Goal: Task Accomplishment & Management: Manage account settings

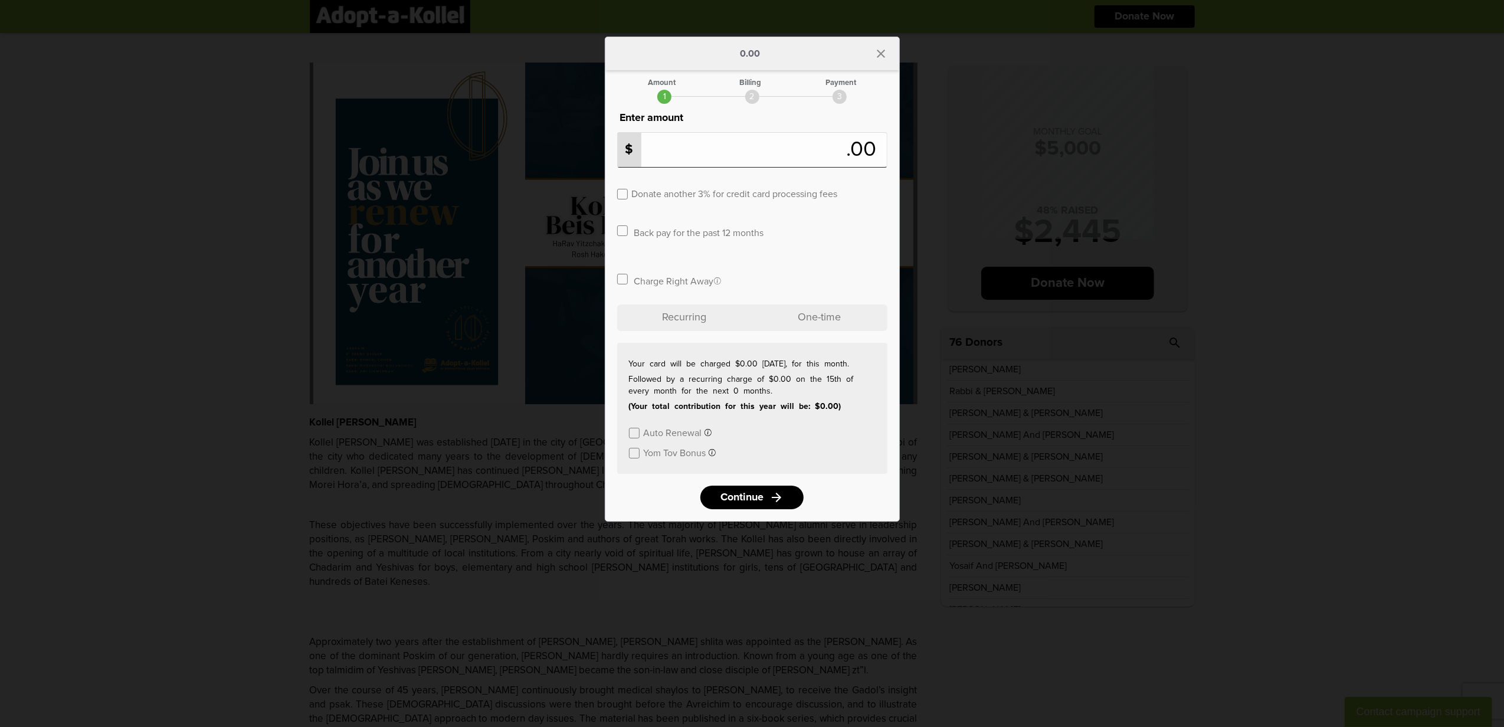
click at [959, 530] on div "arrow_back 0.00 close Amount Billing Payment 1 2 3 Enter amount $ .00 Donate an…" at bounding box center [752, 363] width 1504 height 727
click at [883, 59] on icon "close" at bounding box center [881, 54] width 14 height 14
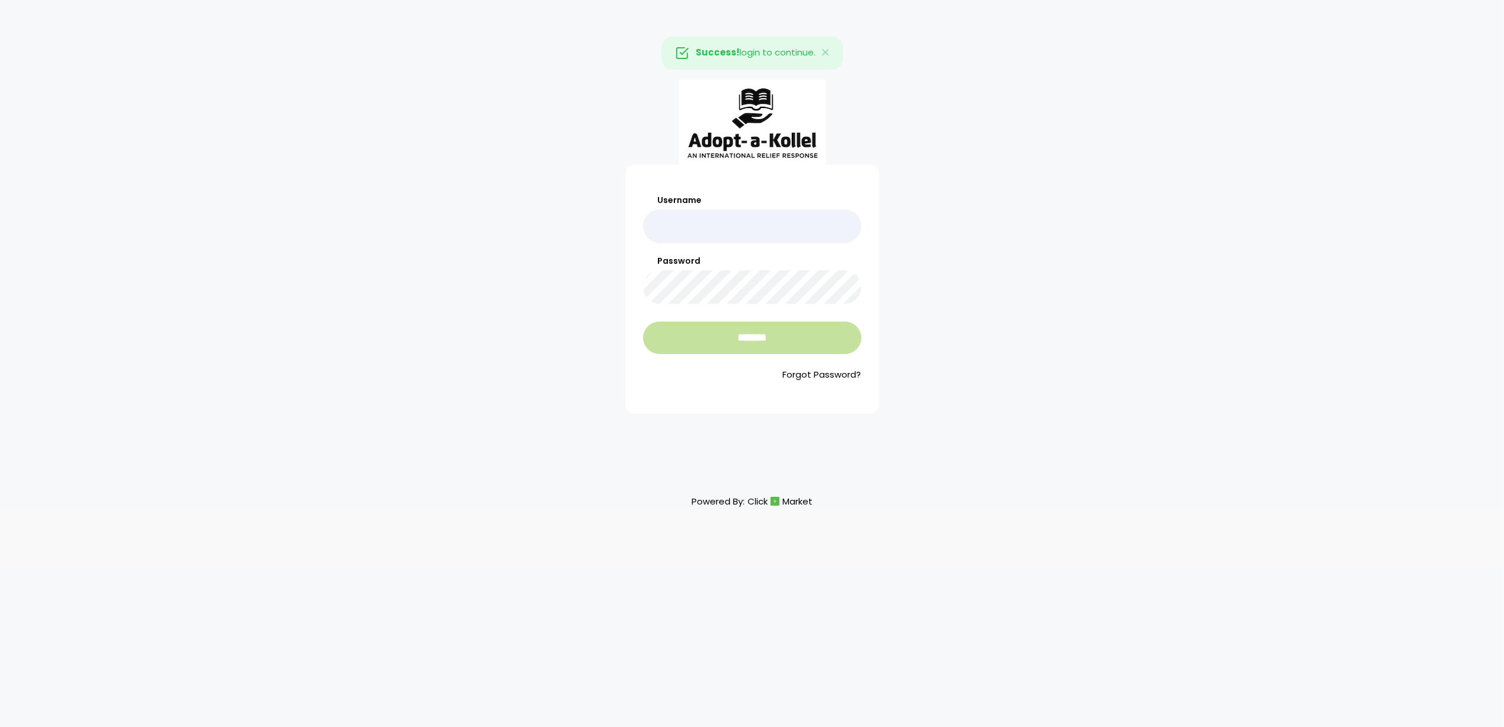
type input "**********"
click at [733, 336] on input "*******" at bounding box center [752, 338] width 218 height 32
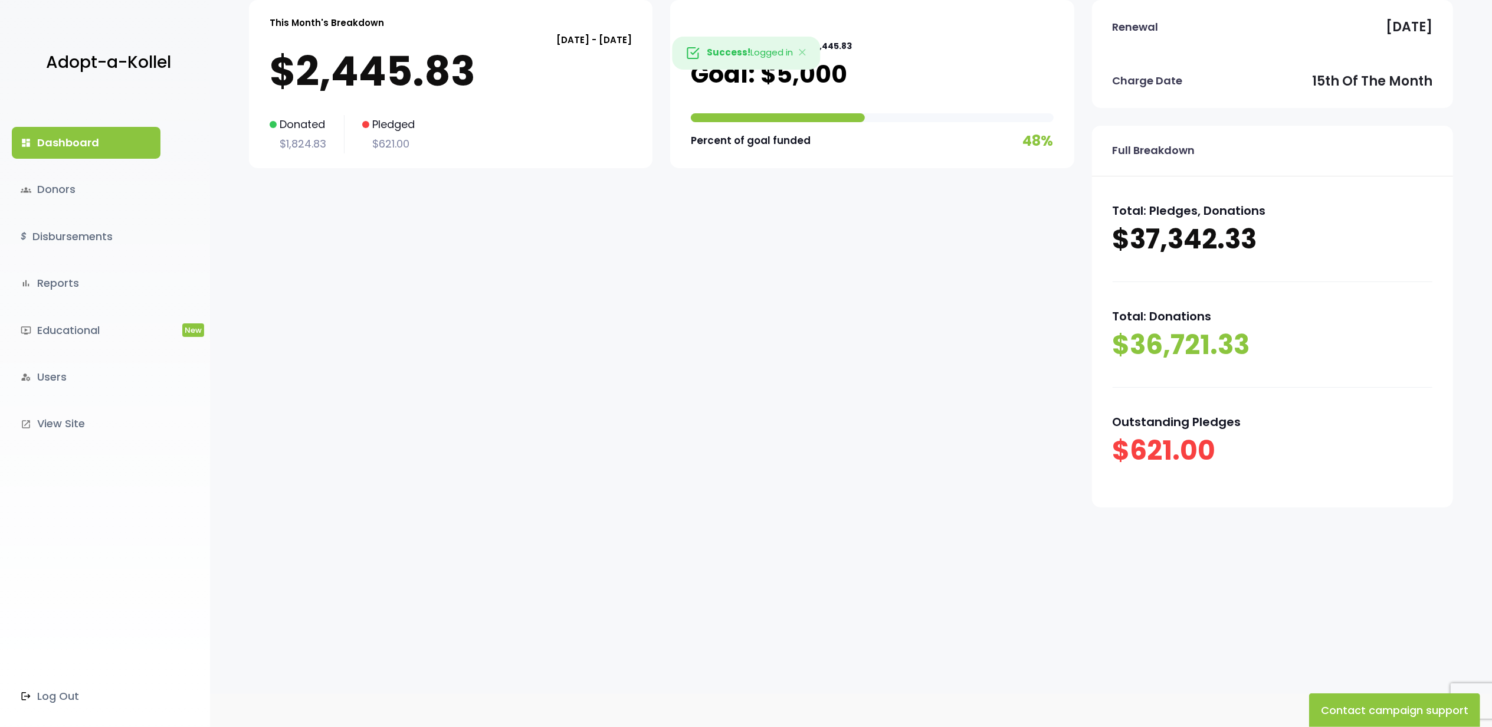
scroll to position [123, 0]
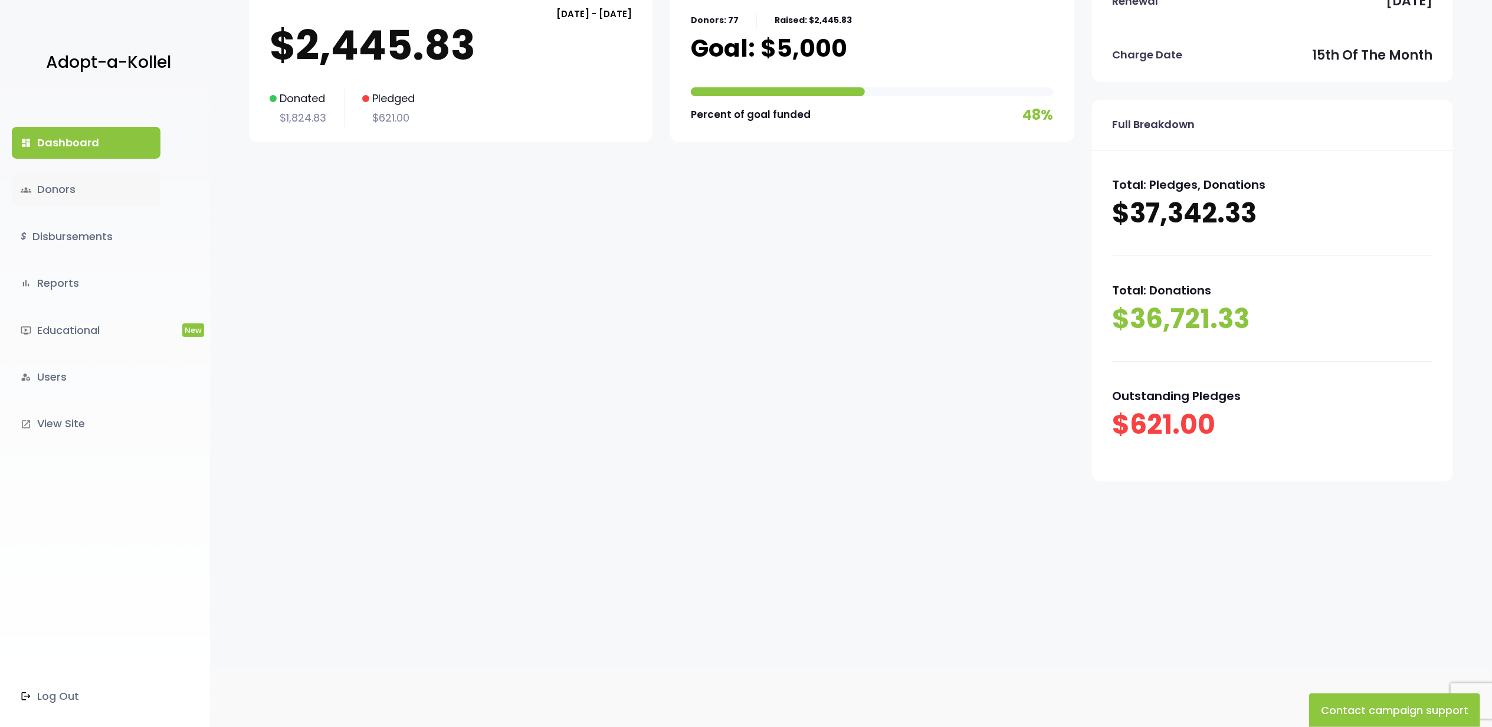
click at [69, 187] on link "groups Donors" at bounding box center [86, 189] width 149 height 32
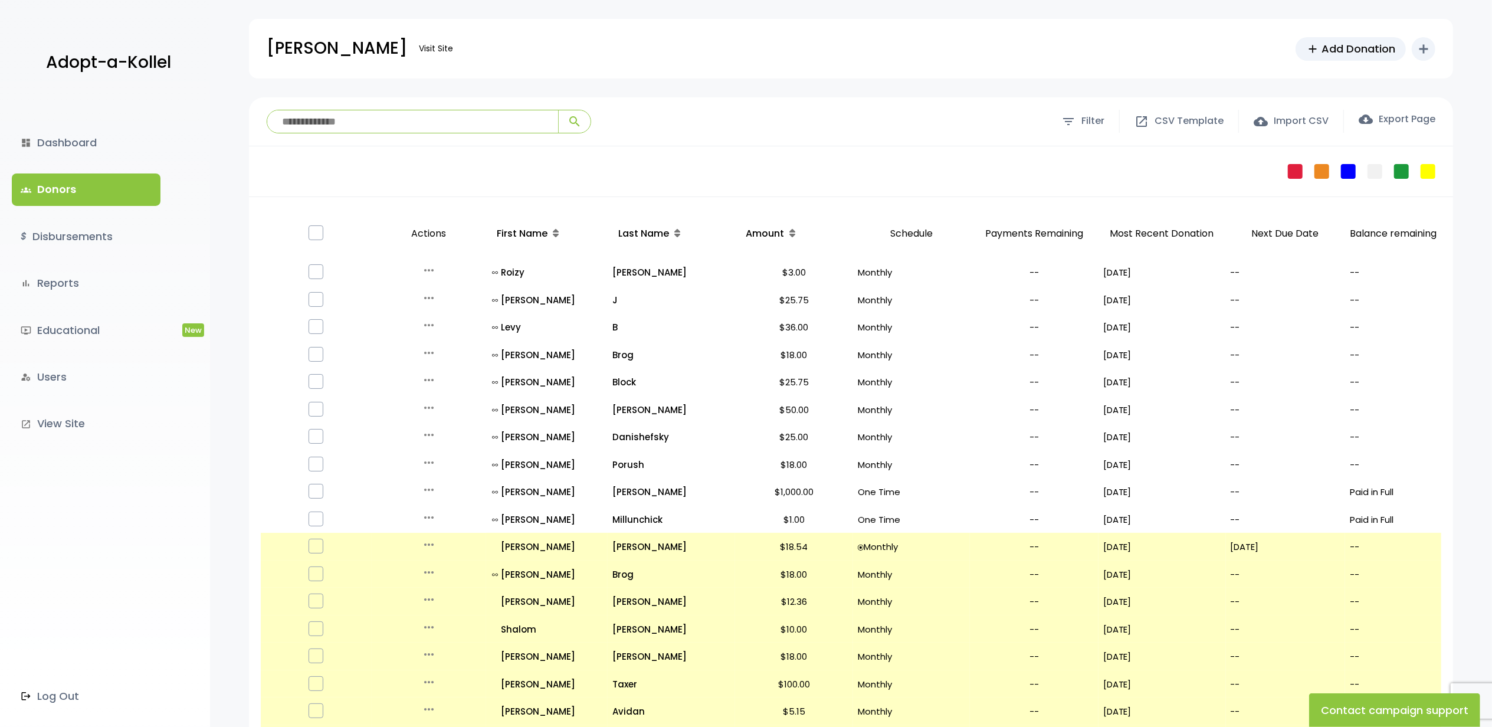
click at [912, 232] on p "Schedule" at bounding box center [911, 234] width 107 height 41
click at [45, 284] on link "bar_chart Reports" at bounding box center [86, 283] width 149 height 32
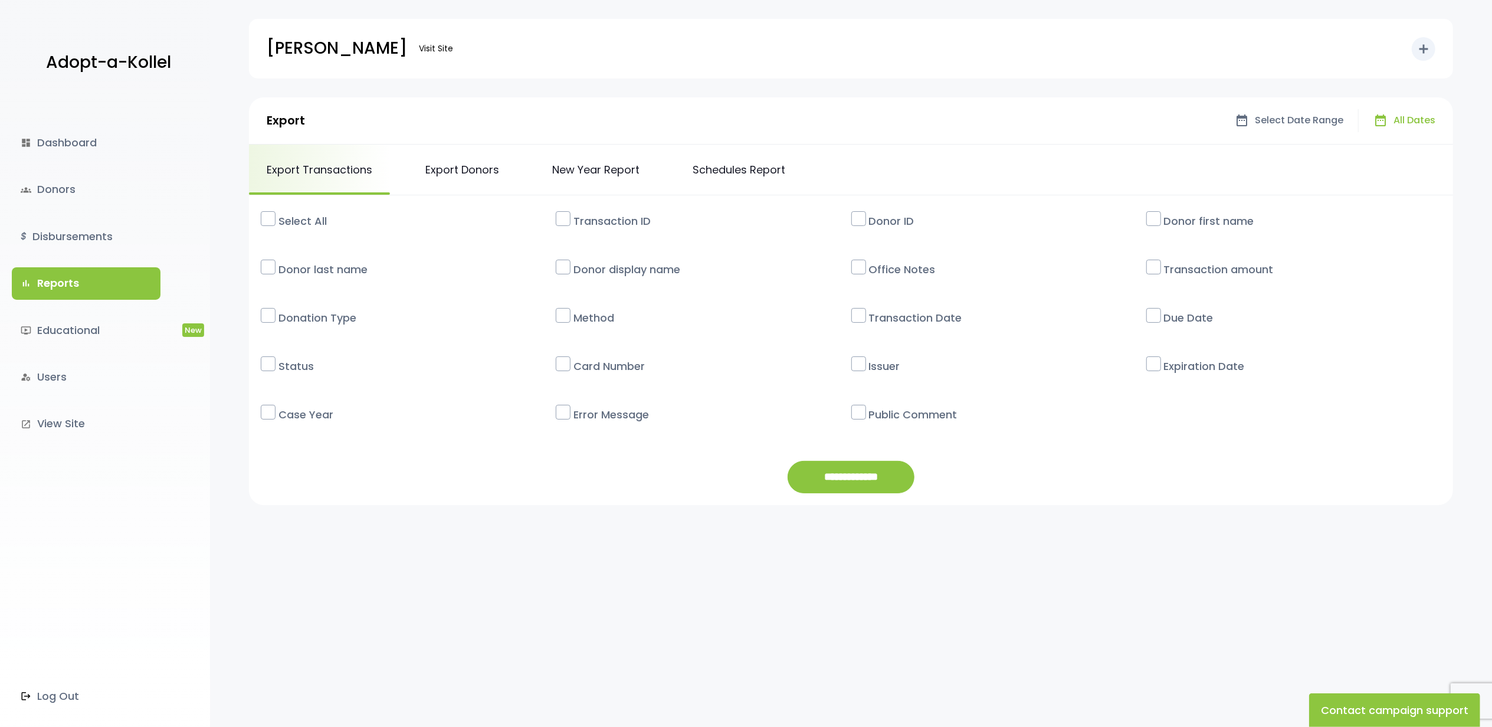
click at [296, 212] on label "Select All" at bounding box center [414, 221] width 283 height 28
click at [288, 224] on label "Select All" at bounding box center [414, 221] width 283 height 28
click at [307, 265] on label "Donor last name" at bounding box center [414, 269] width 283 height 28
click at [603, 215] on label "Transaction ID" at bounding box center [709, 221] width 283 height 28
click at [1156, 265] on label at bounding box center [1153, 267] width 15 height 15
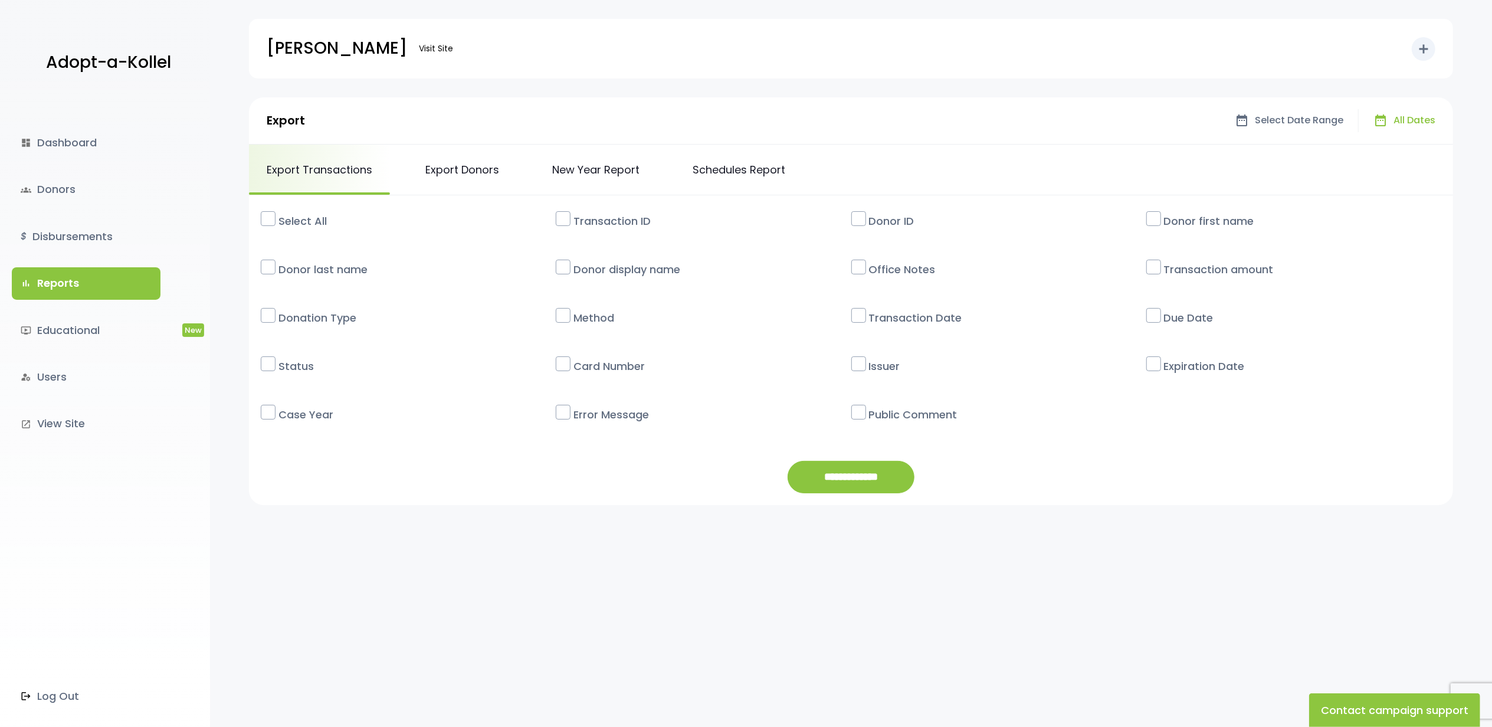
click at [878, 257] on label "Office Notes" at bounding box center [1004, 269] width 283 height 28
click at [331, 317] on label "Donation Type" at bounding box center [414, 318] width 283 height 28
click at [922, 317] on label "Transaction Date" at bounding box center [1004, 318] width 283 height 28
click at [1165, 375] on label "Expiration Date" at bounding box center [1299, 366] width 283 height 28
click at [303, 378] on label "Status" at bounding box center [414, 366] width 283 height 28
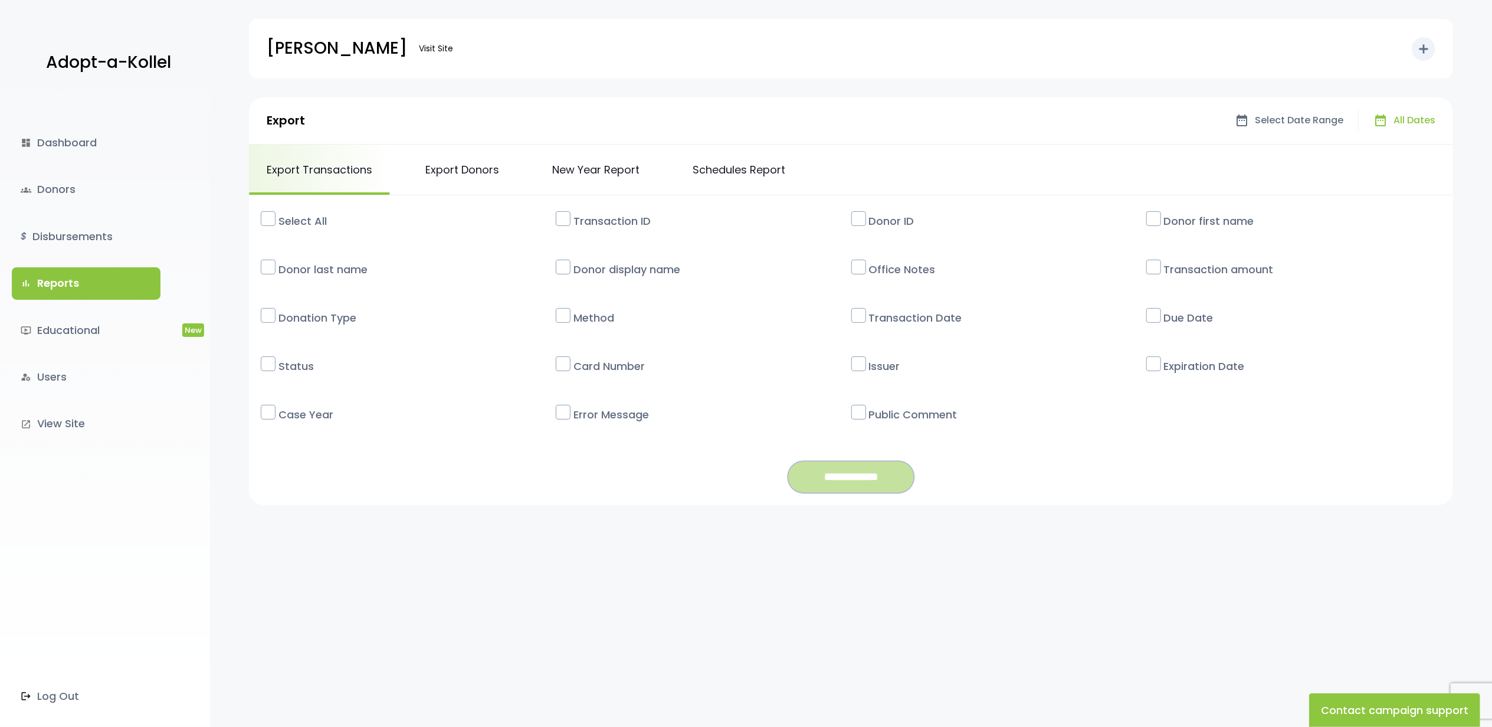
click at [872, 473] on input "**********" at bounding box center [851, 477] width 127 height 32
click at [749, 163] on link "Schedules Report" at bounding box center [739, 170] width 128 height 50
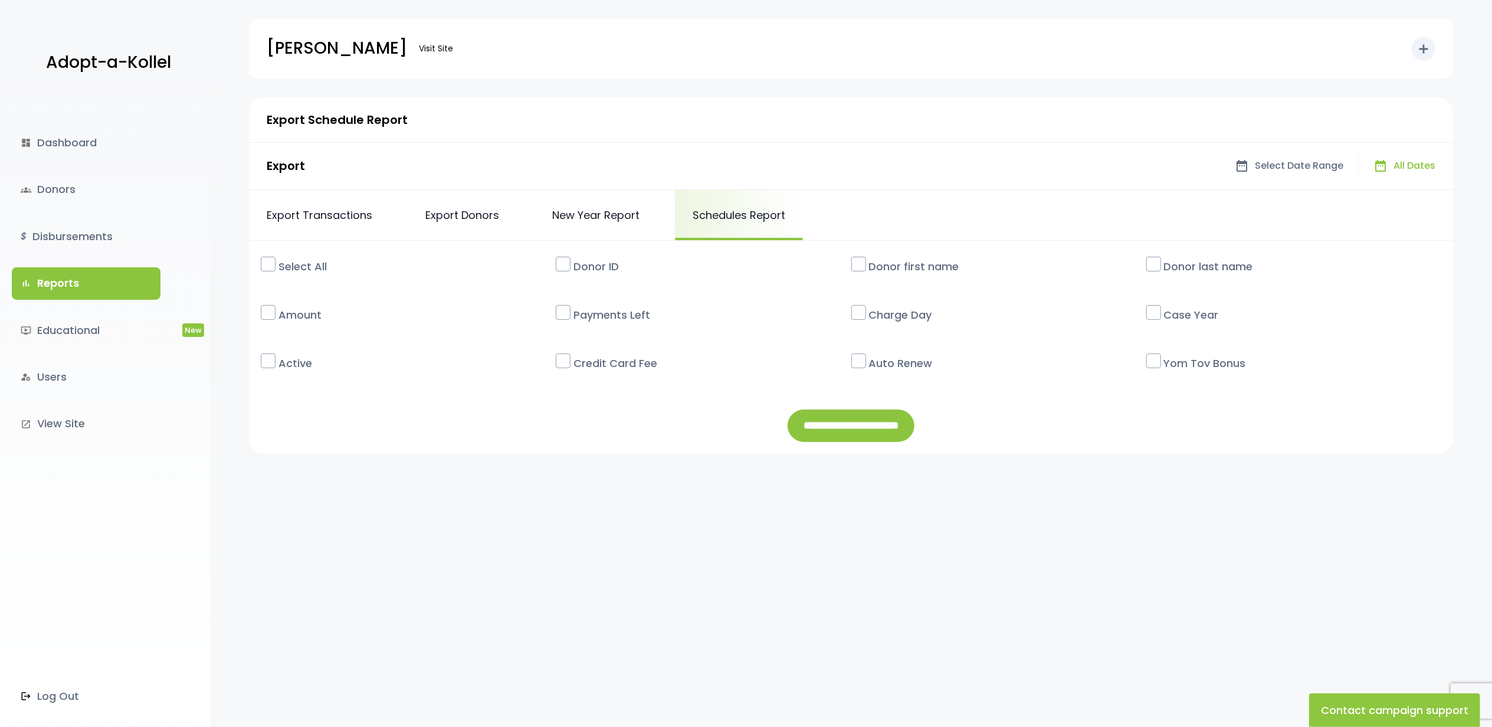
click at [296, 265] on label "Select All" at bounding box center [414, 267] width 283 height 28
click at [831, 425] on input "**********" at bounding box center [851, 425] width 127 height 32
click at [579, 225] on link "New Year Report" at bounding box center [596, 215] width 123 height 50
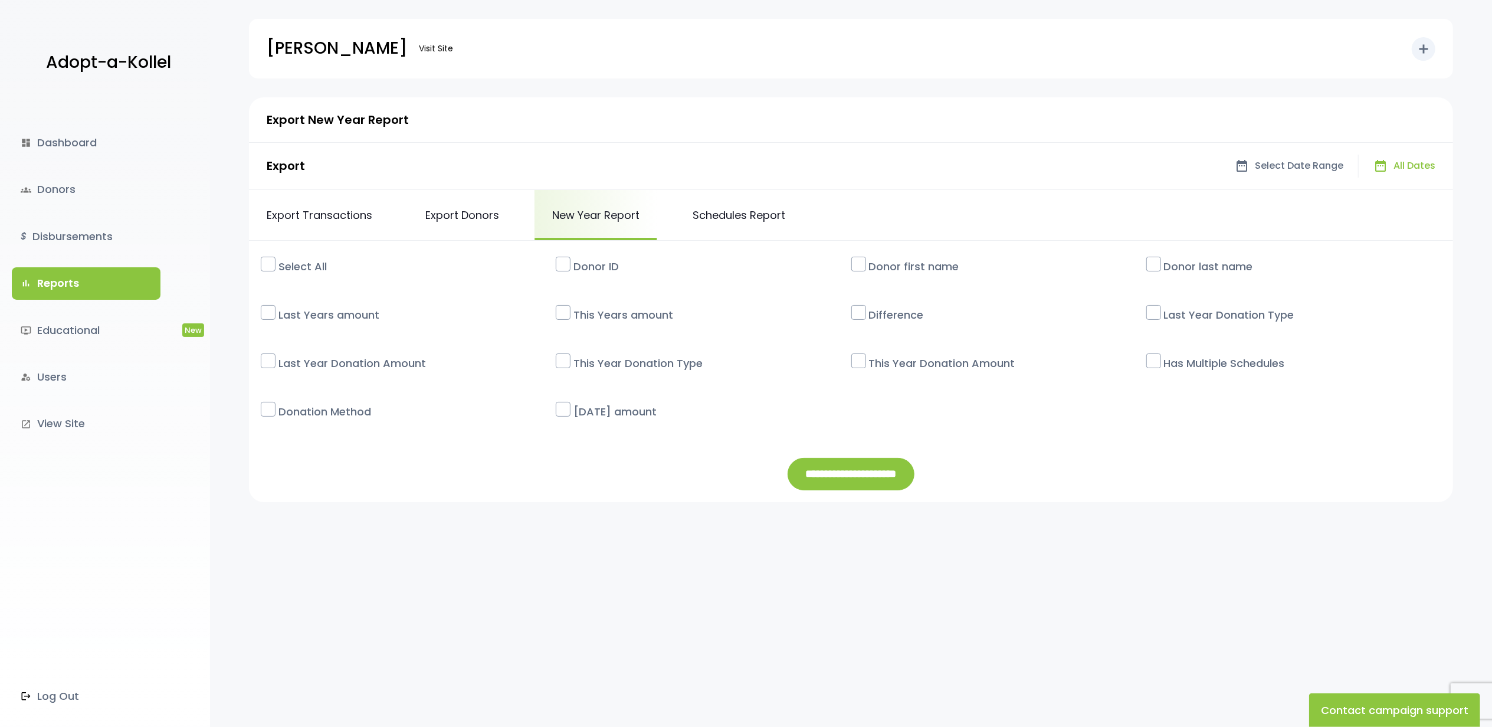
click at [323, 264] on label "Select All" at bounding box center [414, 267] width 283 height 28
click at [897, 485] on input "**********" at bounding box center [851, 474] width 127 height 32
click at [459, 206] on link "Export Donors" at bounding box center [462, 215] width 109 height 50
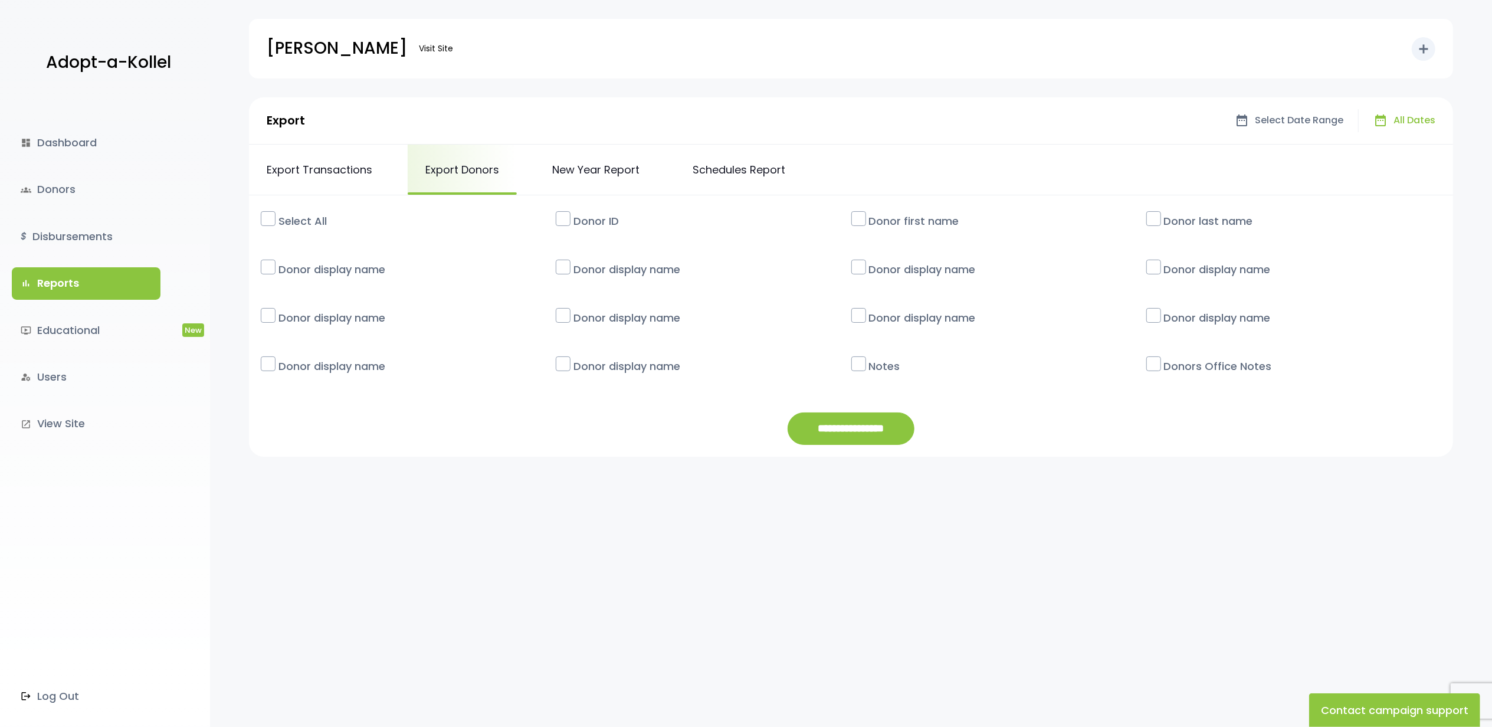
click at [656, 573] on div "Export date_range arrow_drop_down date_range Select Date Range date_range All D…" at bounding box center [851, 444] width 1282 height 694
click at [595, 183] on link "New Year Report" at bounding box center [596, 170] width 123 height 50
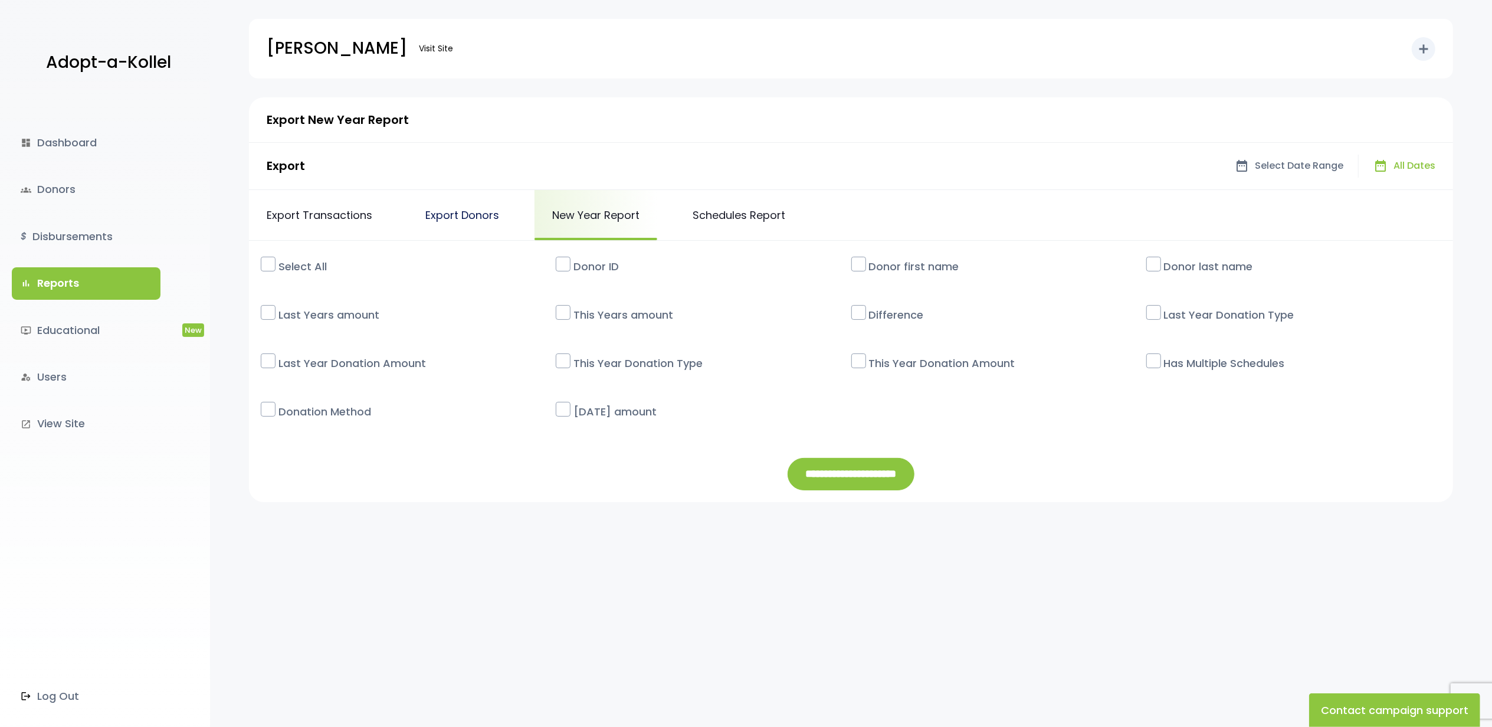
click at [466, 209] on link "Export Donors" at bounding box center [462, 215] width 109 height 50
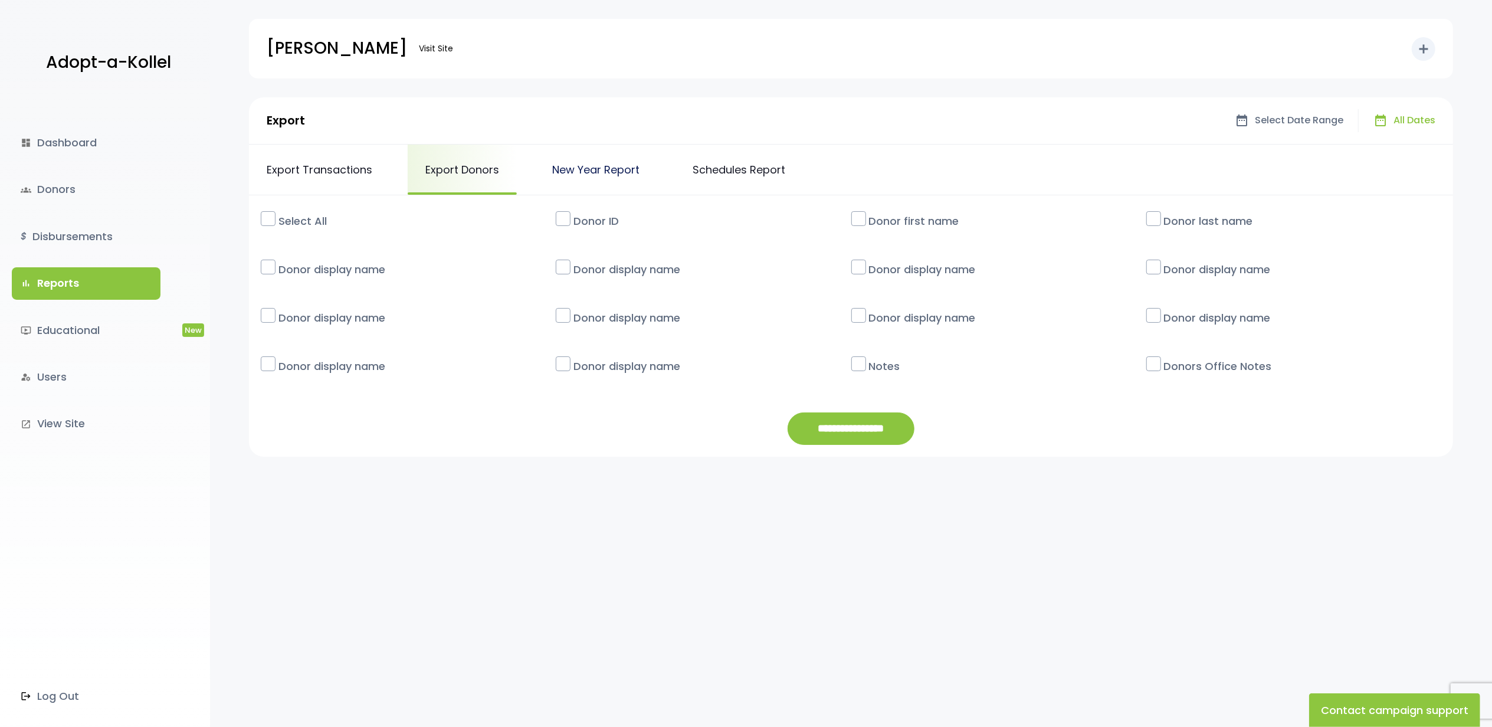
click at [593, 164] on link "New Year Report" at bounding box center [596, 170] width 123 height 50
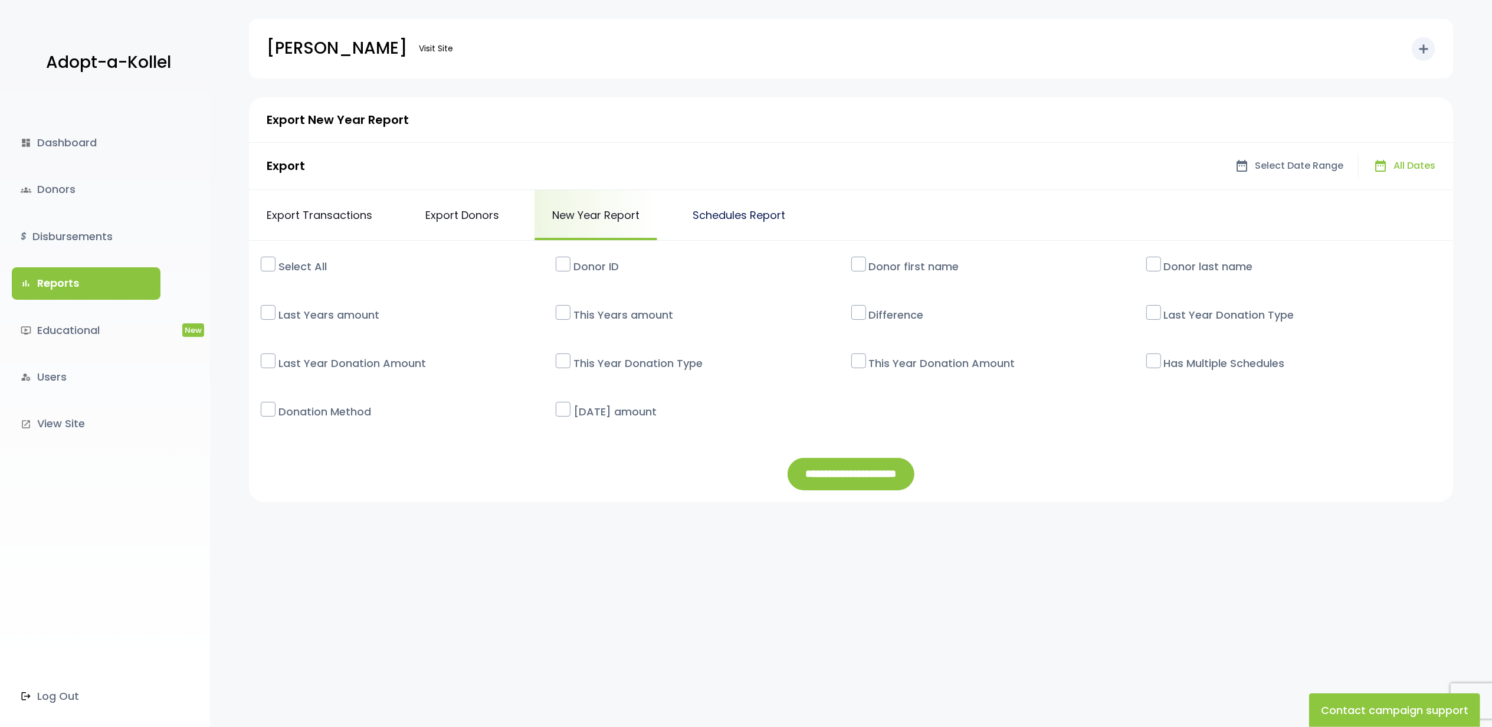
click at [722, 218] on link "Schedules Report" at bounding box center [739, 215] width 128 height 50
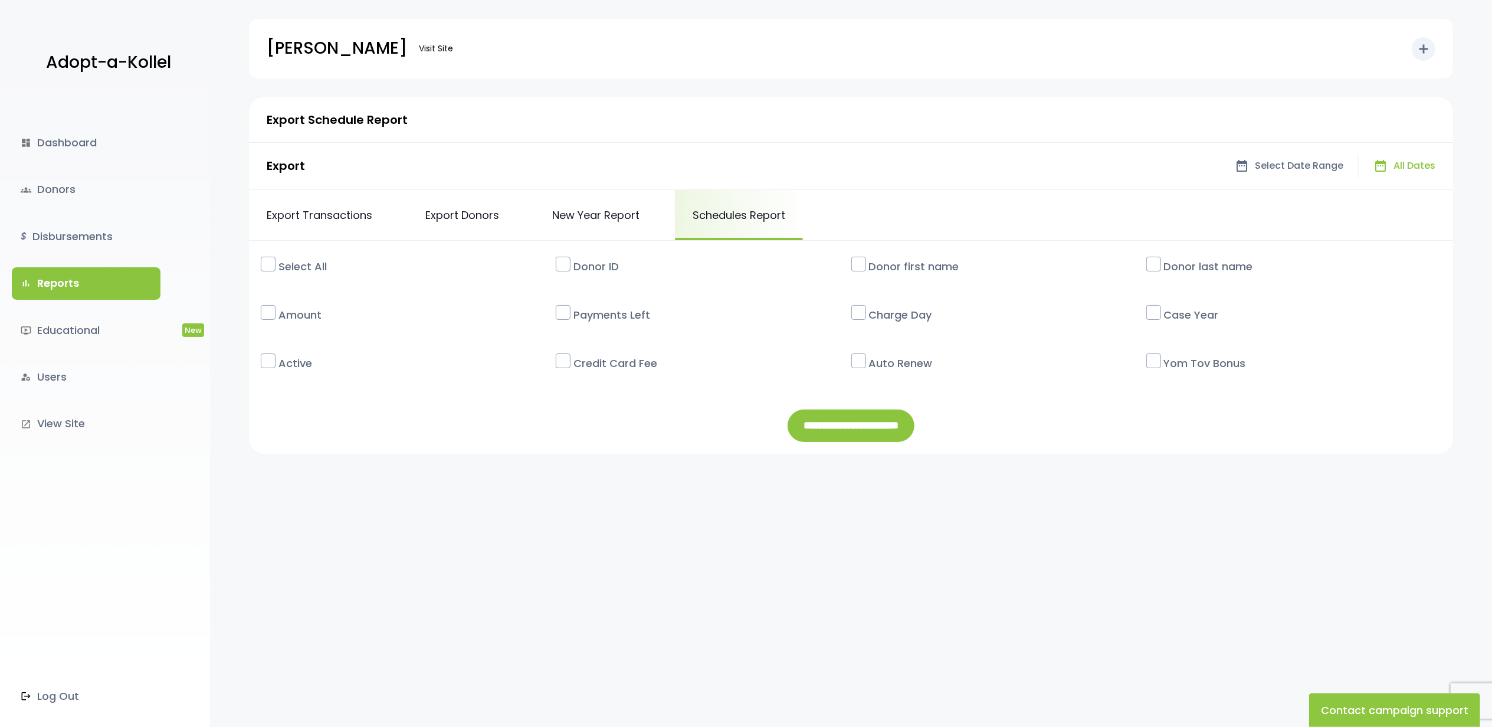
click at [269, 258] on label at bounding box center [268, 264] width 15 height 15
click at [810, 421] on input "**********" at bounding box center [851, 425] width 127 height 32
click at [877, 423] on input "**********" at bounding box center [851, 425] width 127 height 32
click at [300, 212] on link "Export Transactions" at bounding box center [319, 215] width 141 height 50
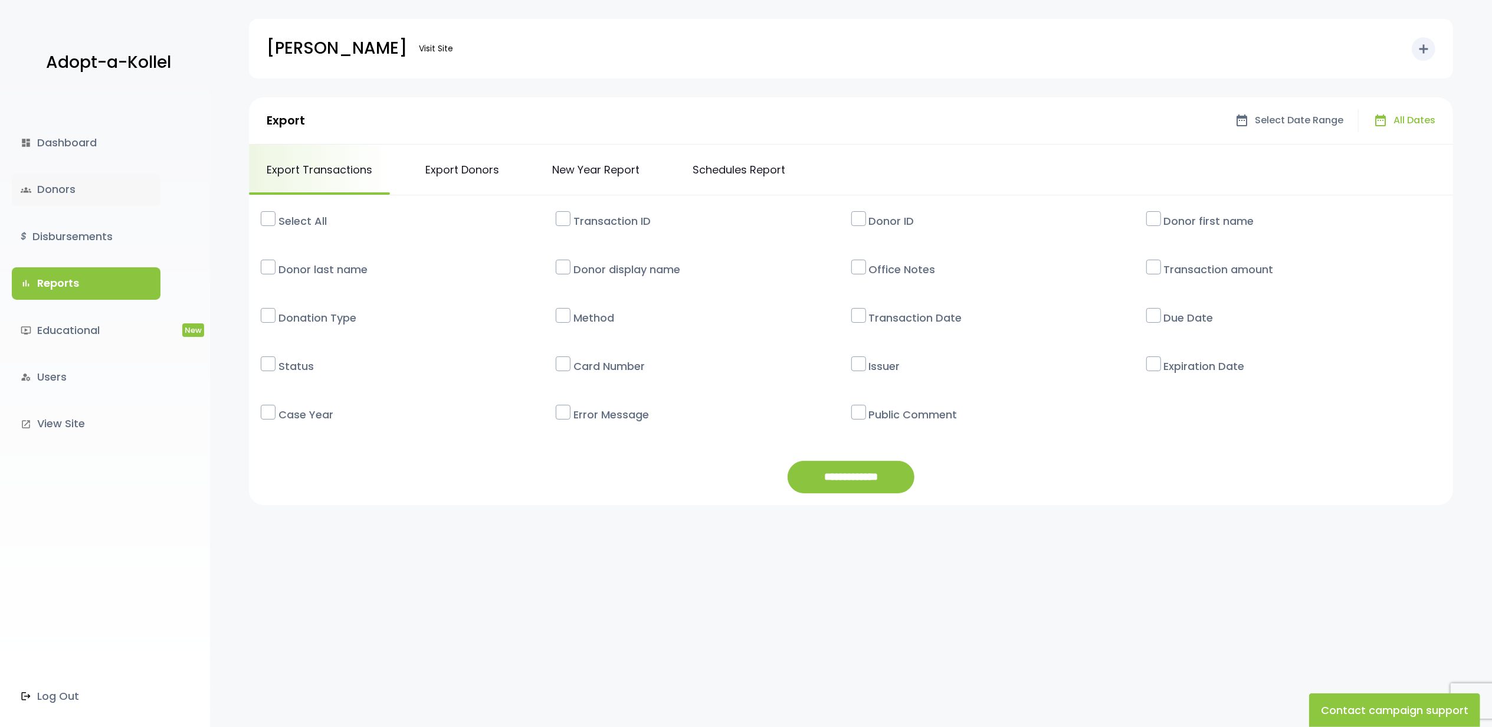
click at [50, 196] on link "groups Donors" at bounding box center [86, 189] width 149 height 32
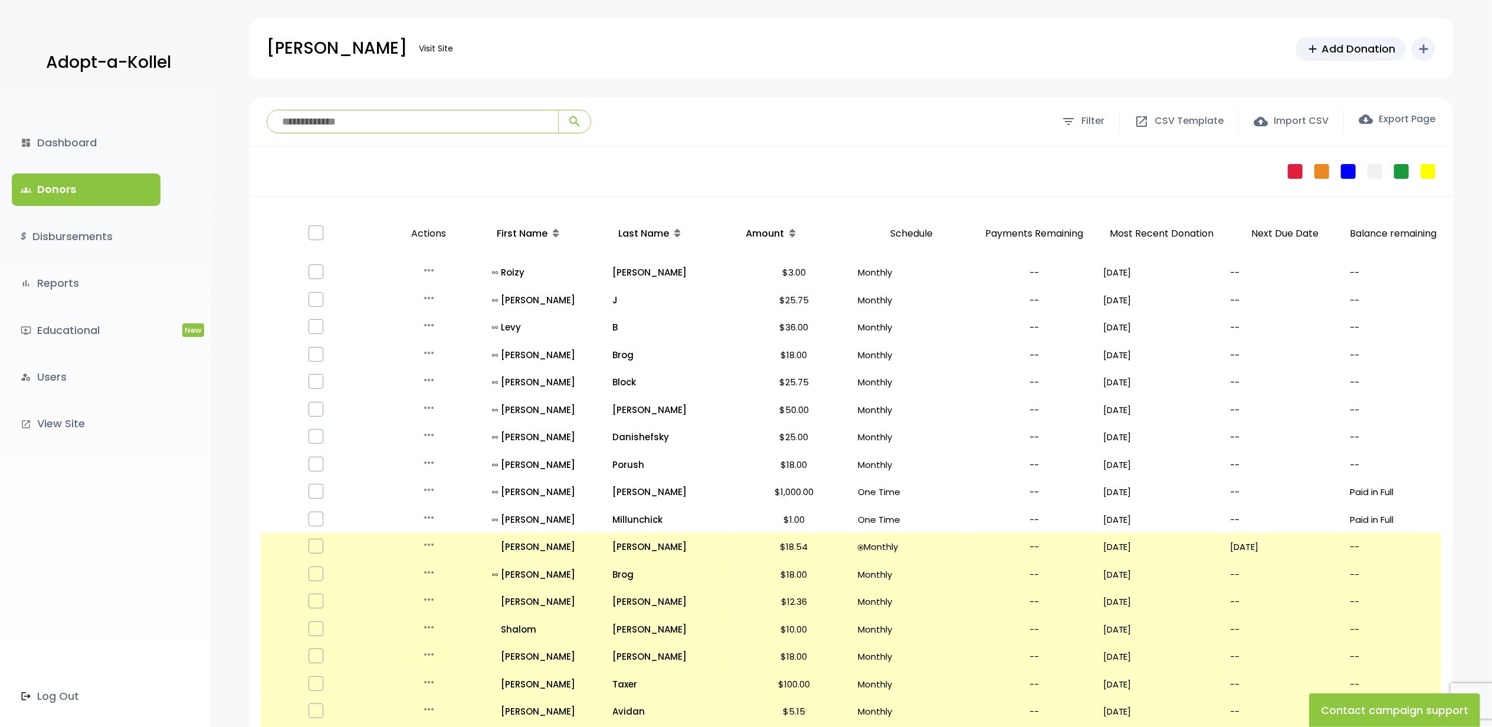
click at [909, 234] on p "Schedule" at bounding box center [911, 234] width 107 height 41
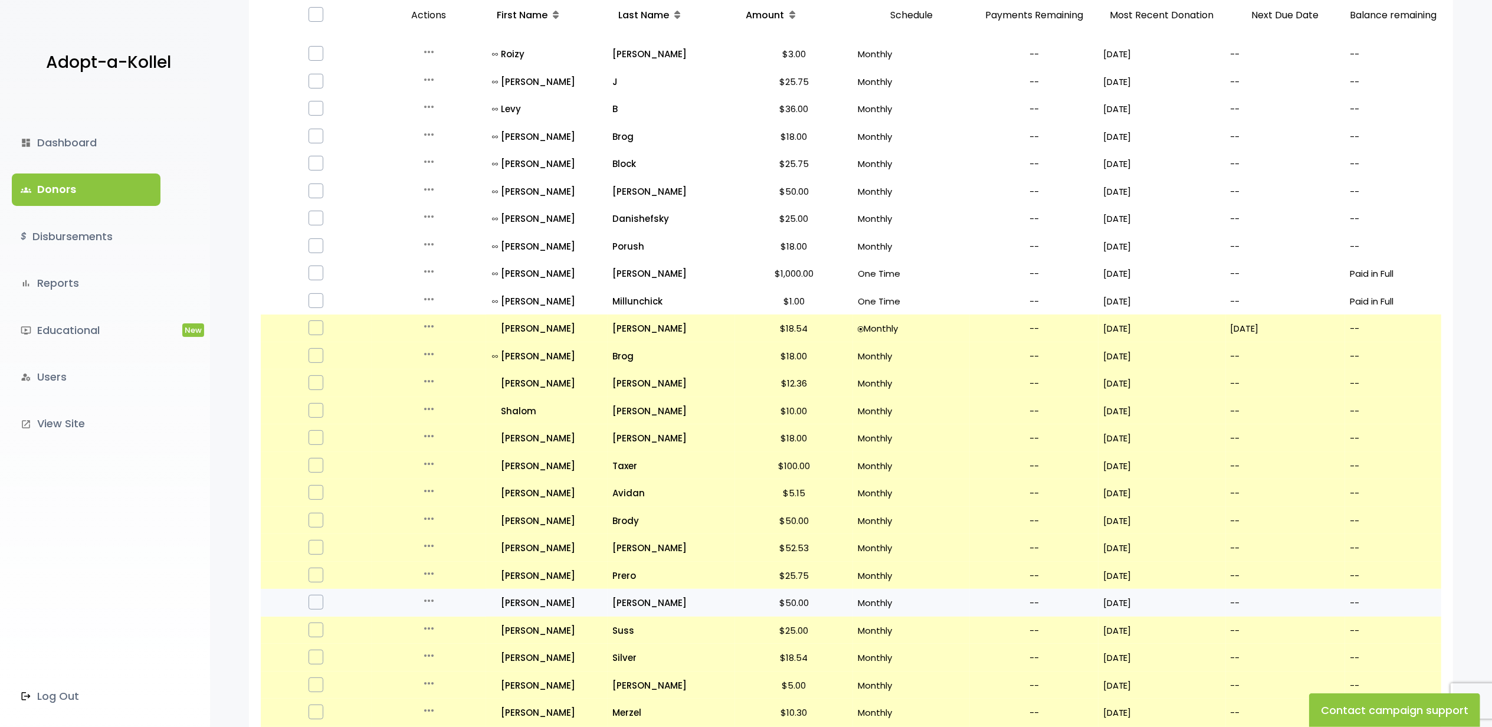
scroll to position [484, 0]
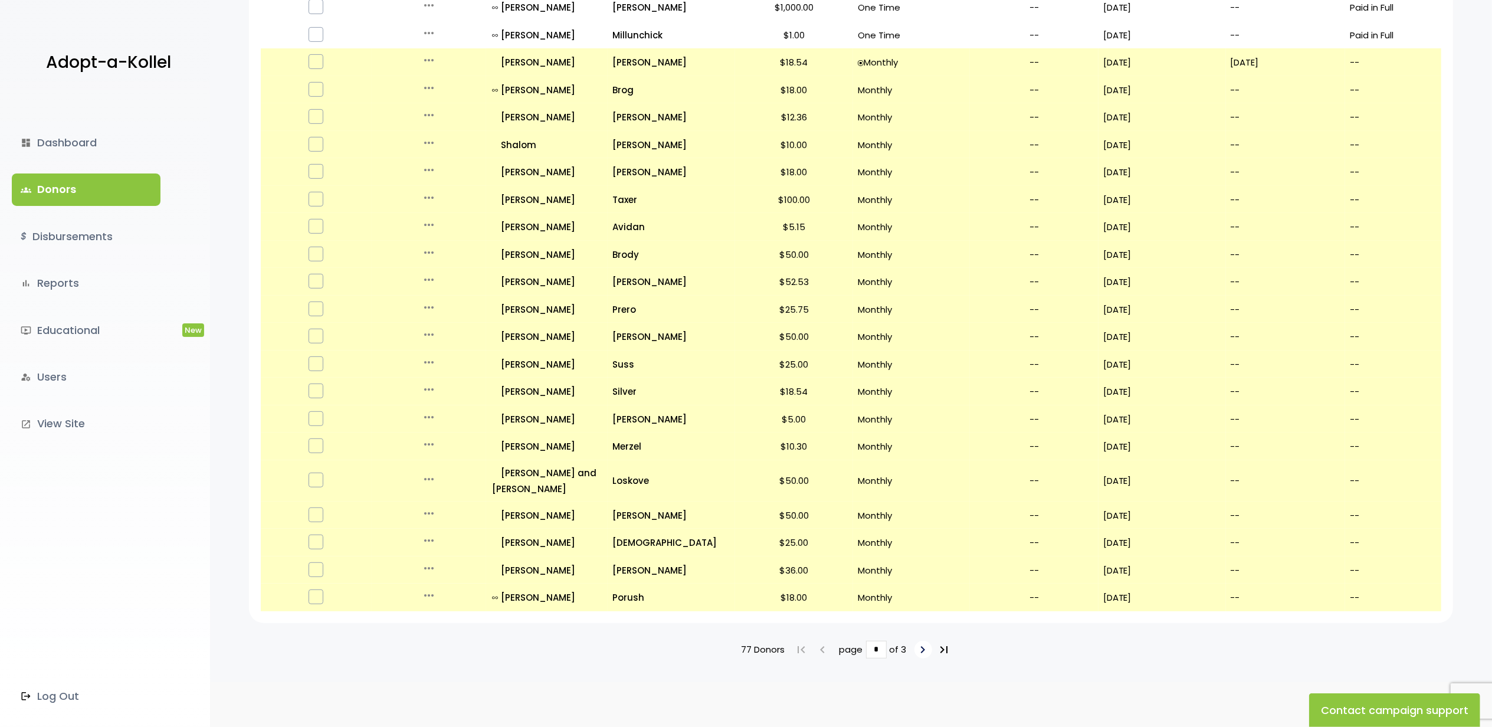
click at [921, 643] on icon "keyboard_arrow_right" at bounding box center [923, 650] width 14 height 14
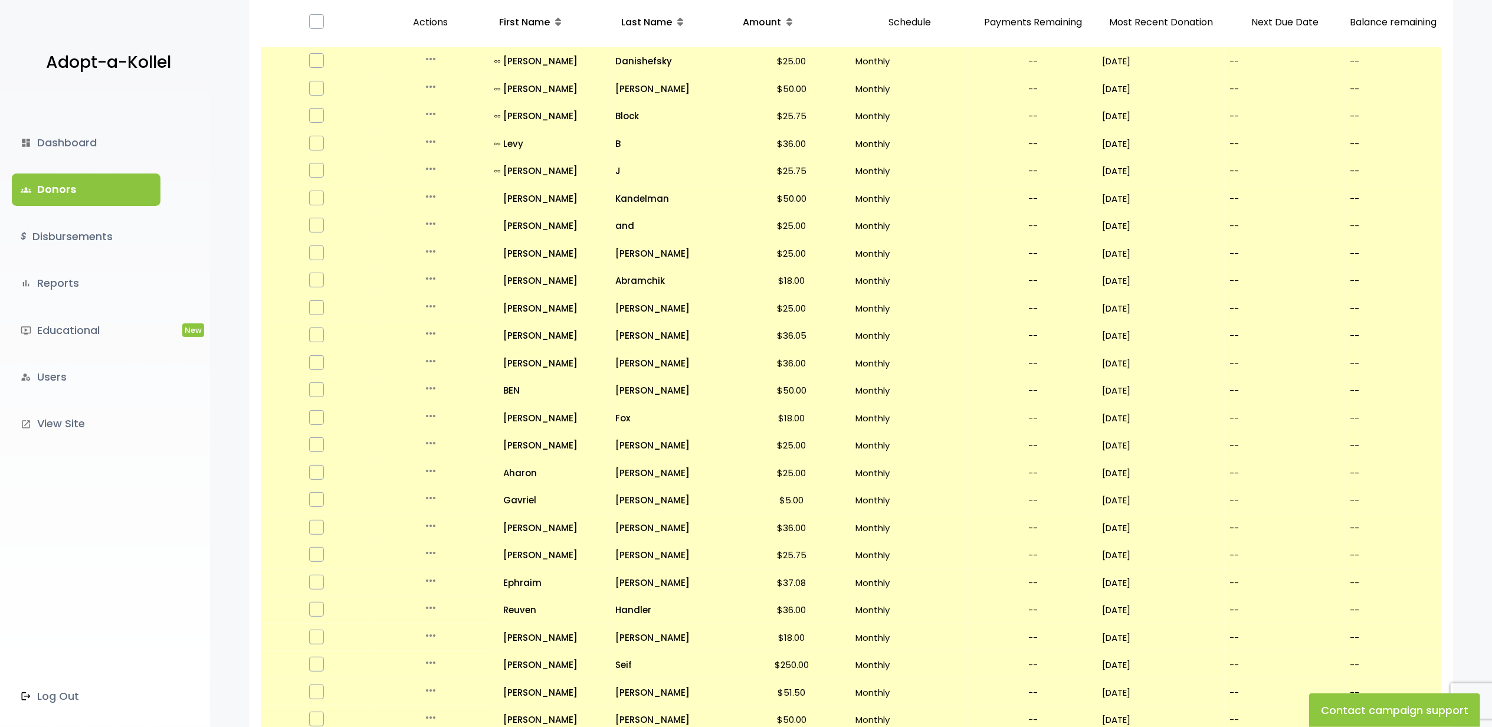
scroll to position [484, 0]
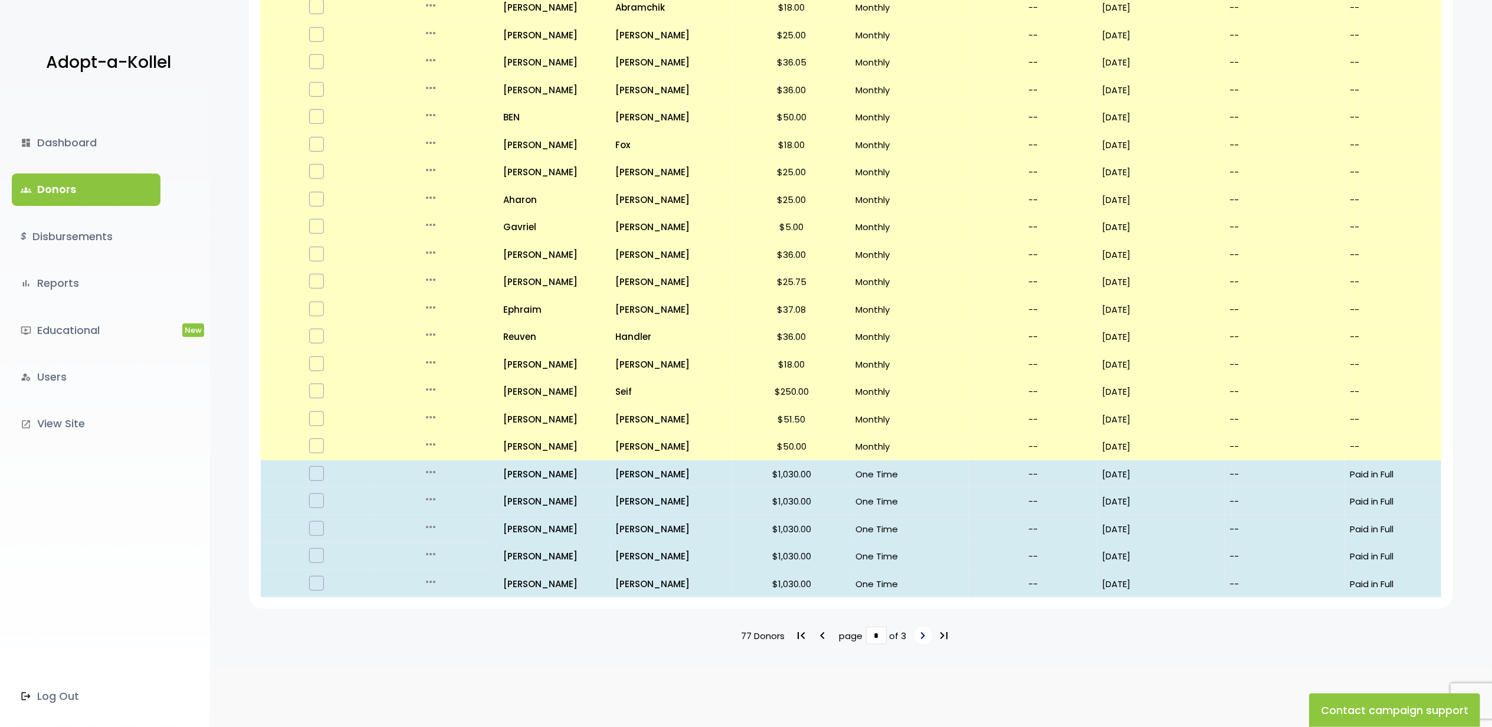
click at [923, 631] on icon "keyboard_arrow_right" at bounding box center [923, 635] width 14 height 14
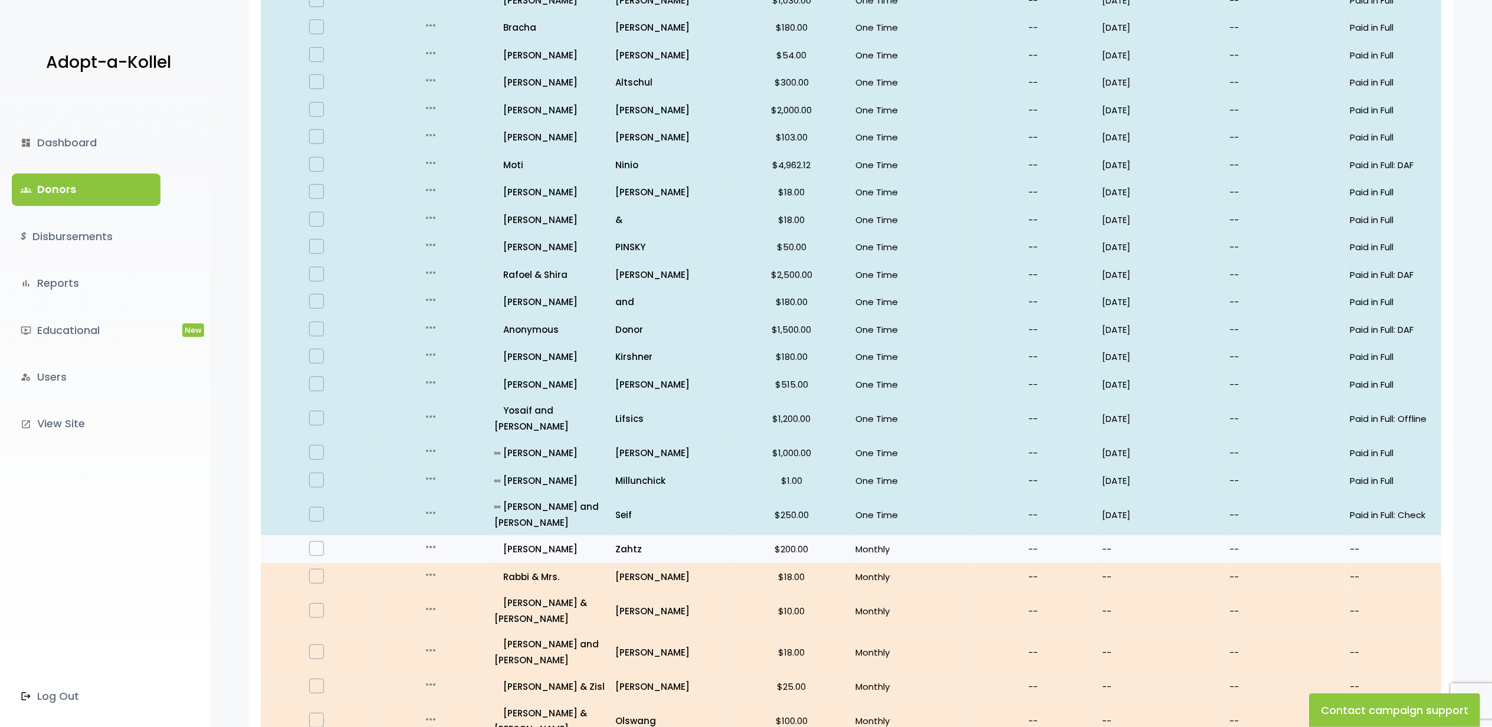
scroll to position [402, 0]
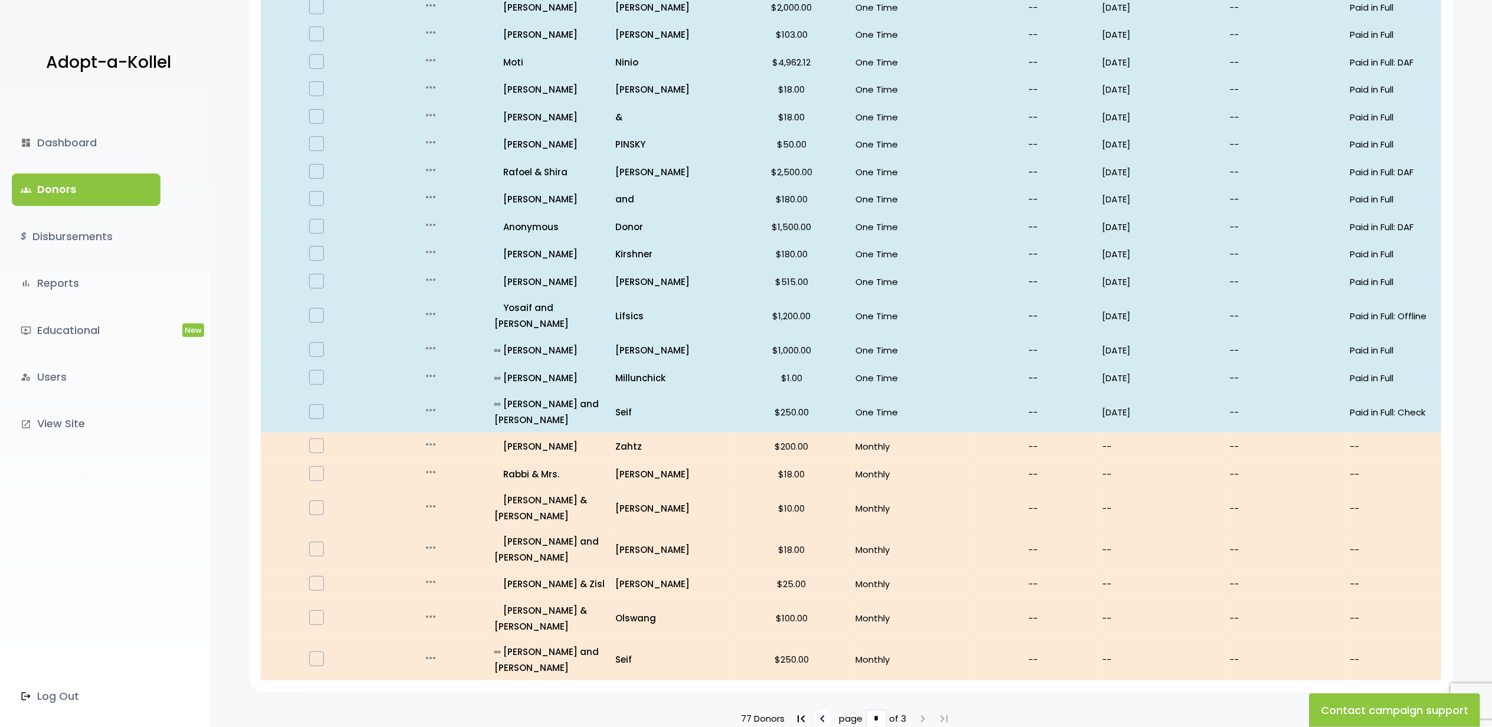
click at [822, 712] on icon "keyboard_arrow_left" at bounding box center [823, 719] width 14 height 14
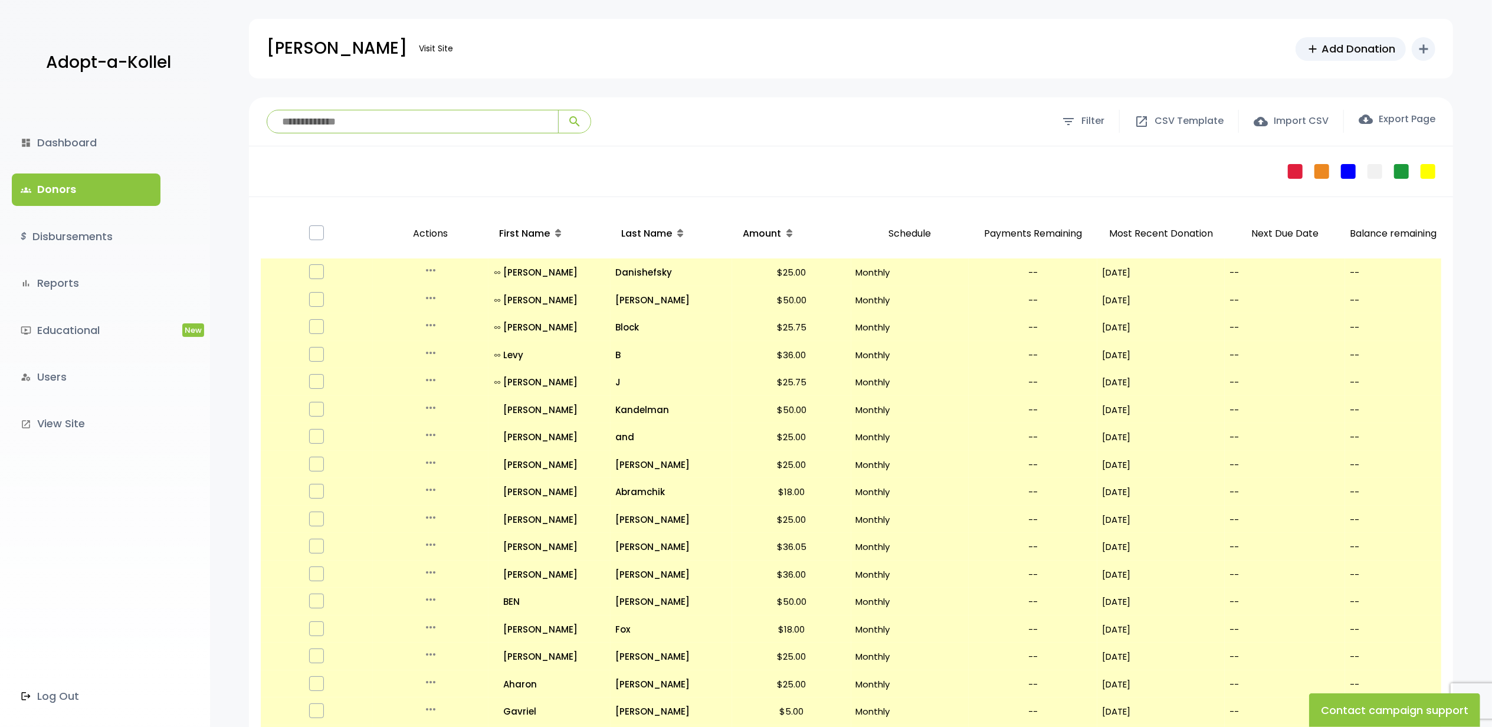
click at [434, 113] on input "search" at bounding box center [412, 121] width 291 height 22
click at [725, 199] on form "**********" at bounding box center [851, 645] width 1204 height 897
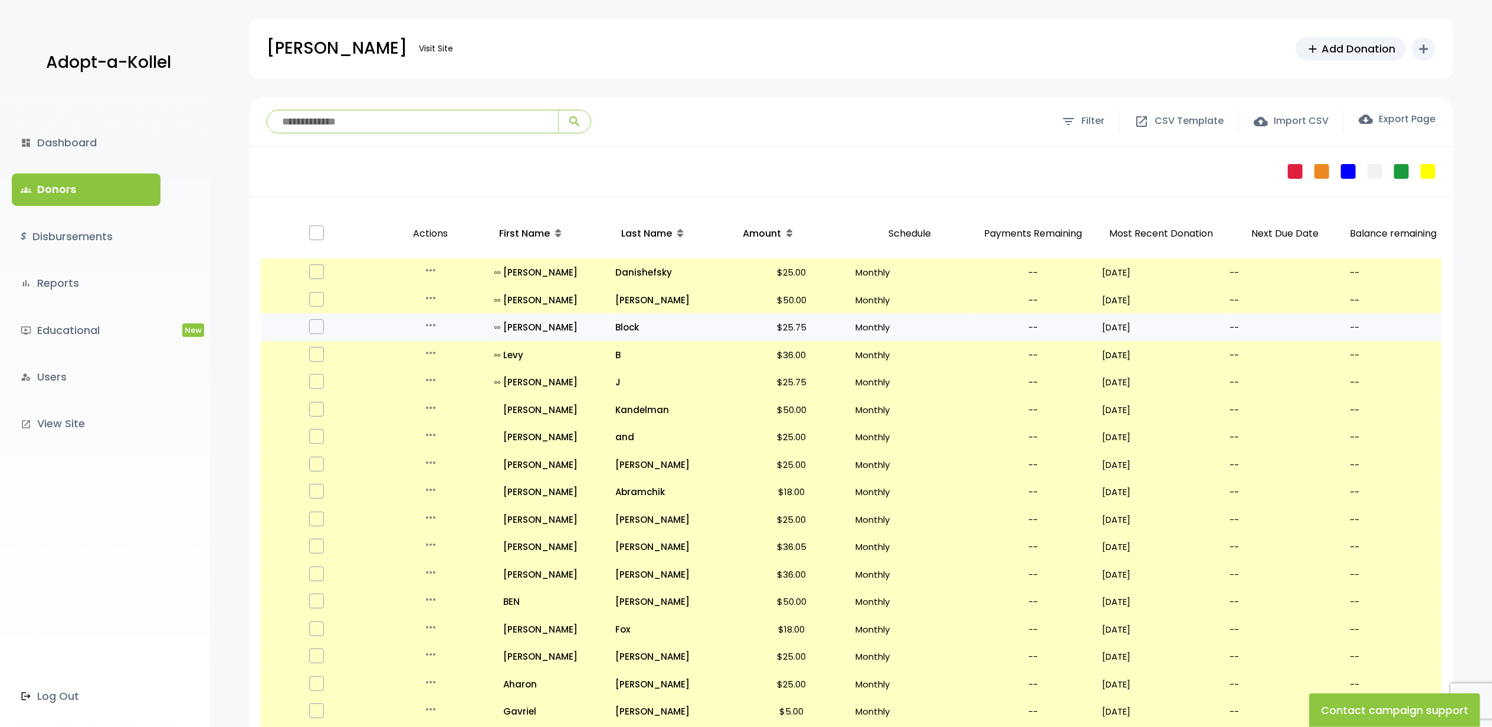
click at [315, 322] on label at bounding box center [316, 326] width 15 height 15
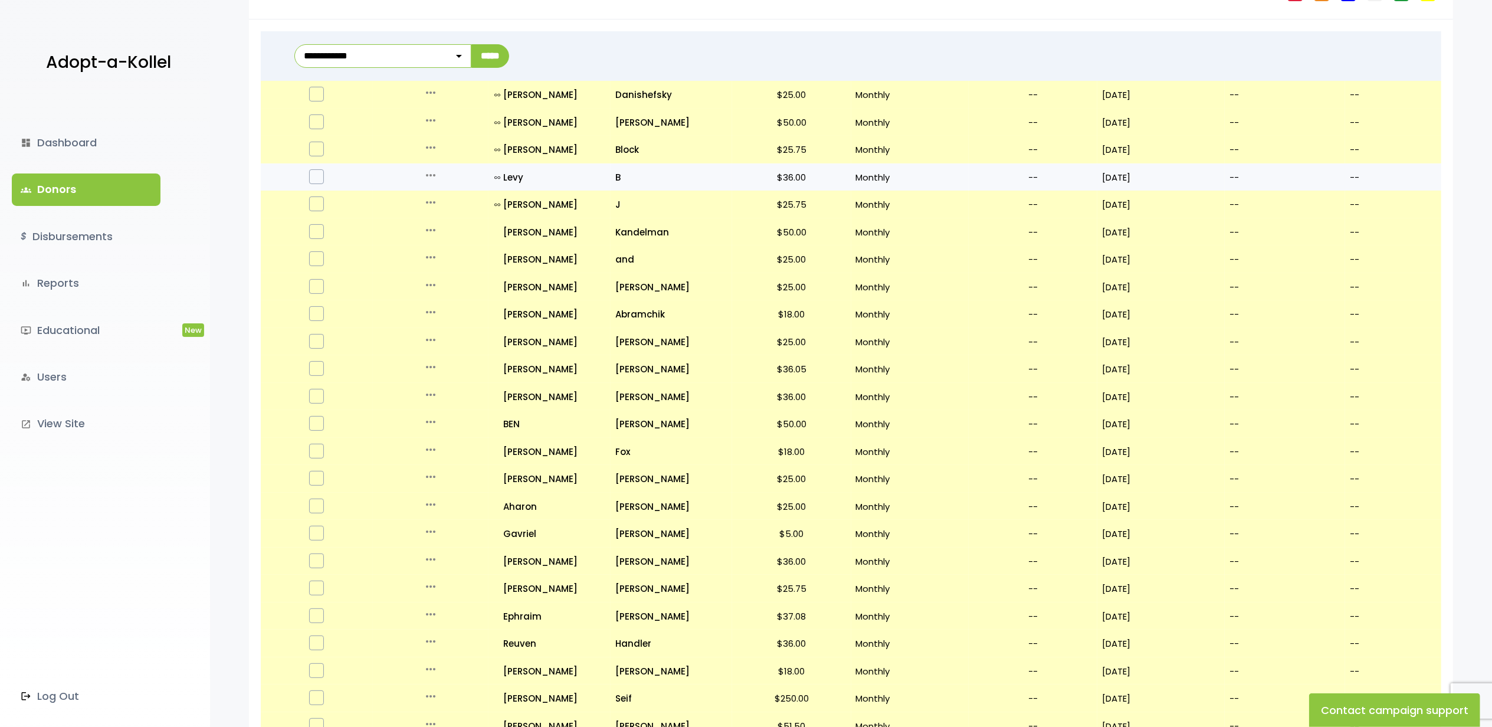
scroll to position [91, 0]
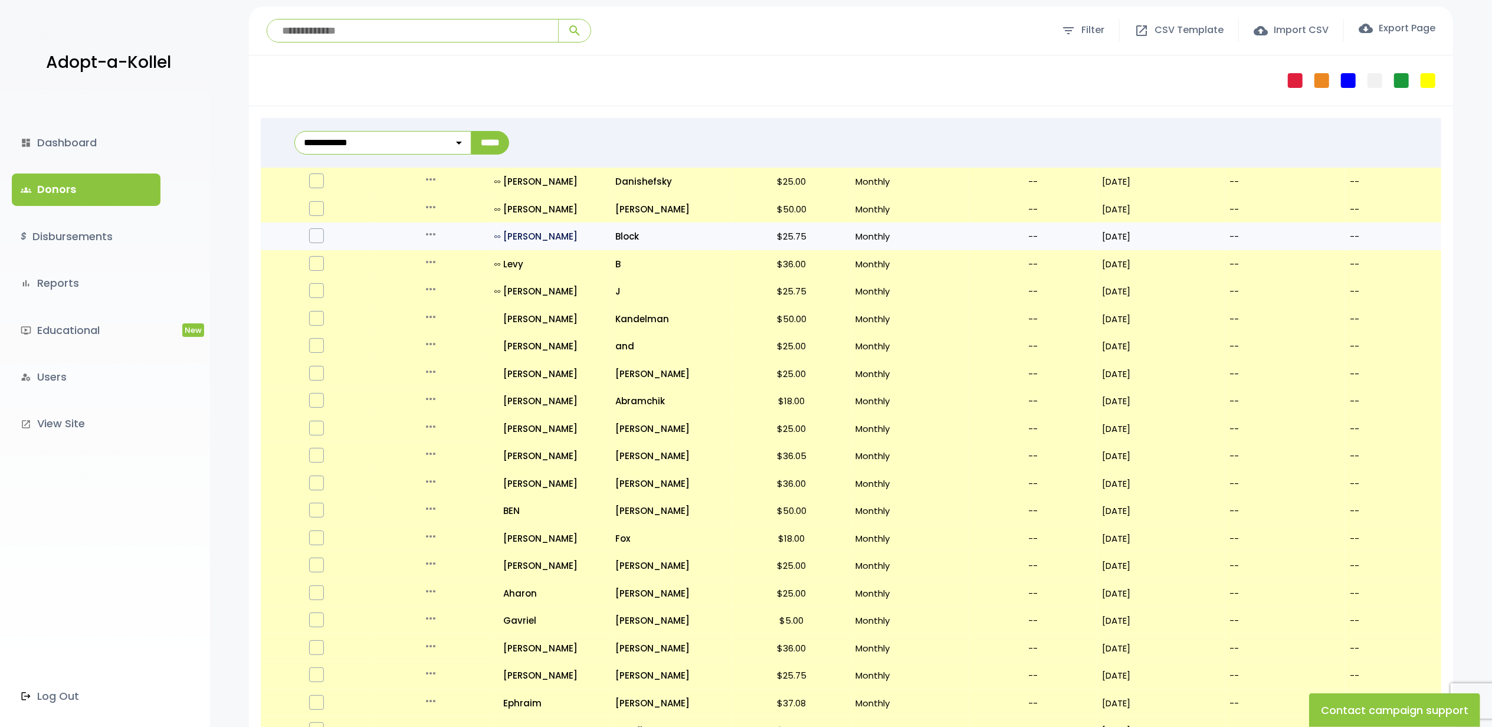
click at [555, 234] on p "all_inclusive Herschel" at bounding box center [550, 236] width 112 height 16
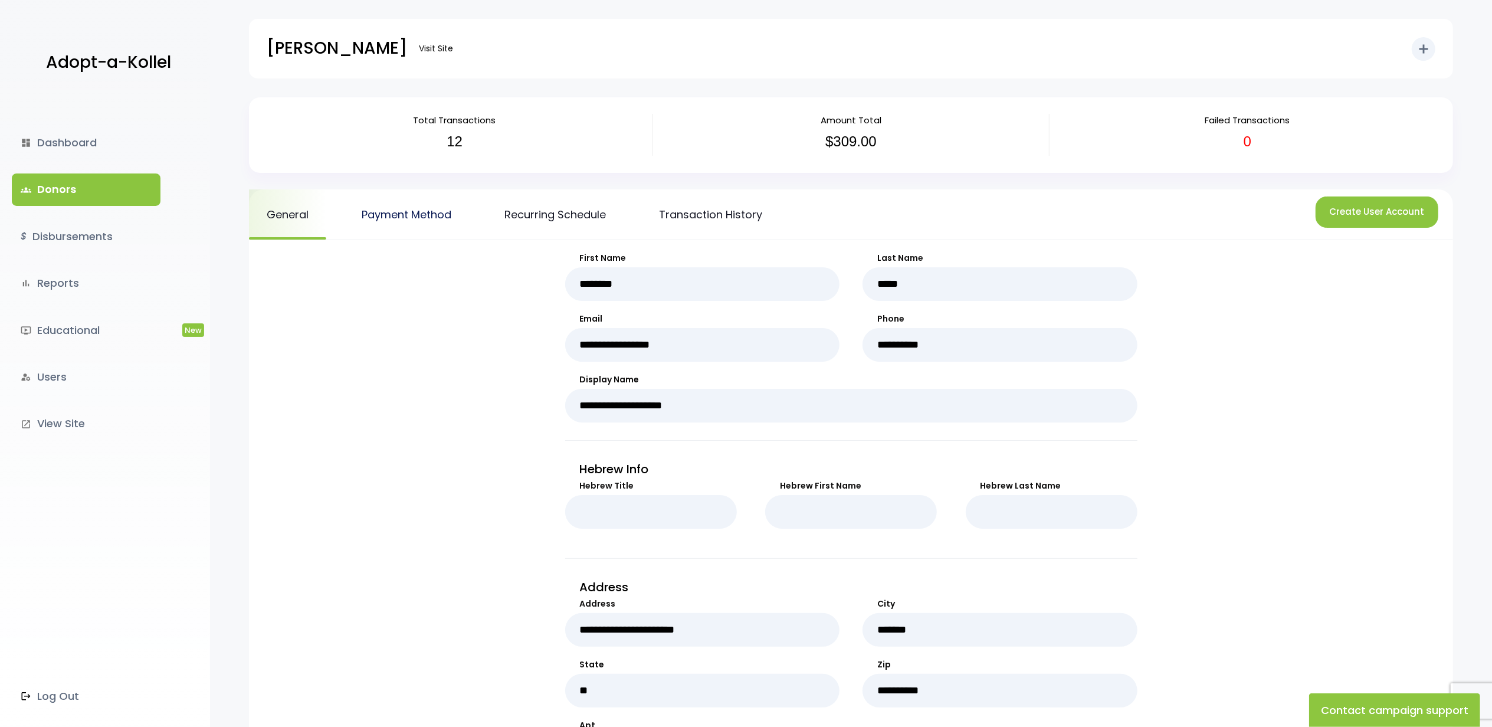
click at [404, 221] on link "Payment Method" at bounding box center [406, 214] width 125 height 50
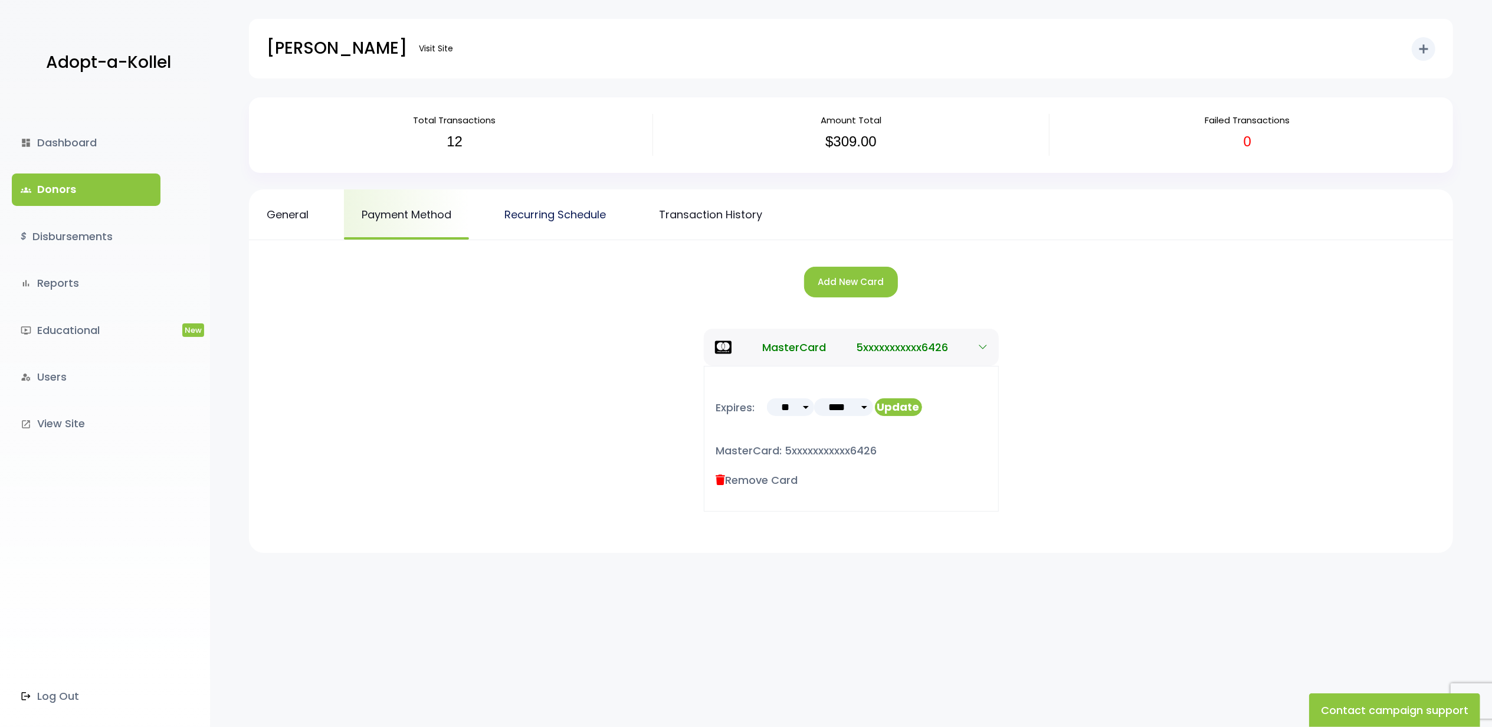
click at [546, 212] on link "Recurring Schedule" at bounding box center [555, 214] width 137 height 50
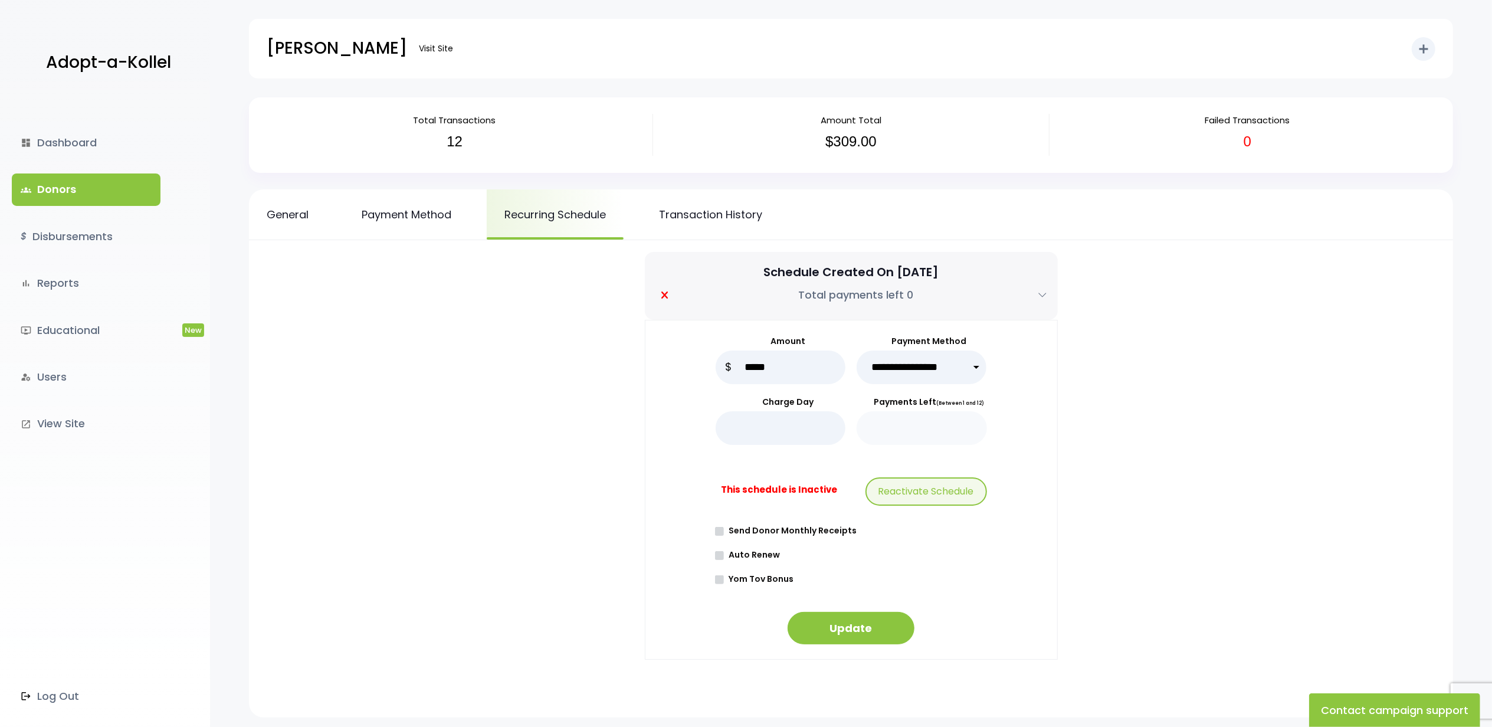
click at [654, 519] on div "**********" at bounding box center [851, 490] width 413 height 340
click at [77, 197] on link "groups Donors" at bounding box center [86, 189] width 149 height 32
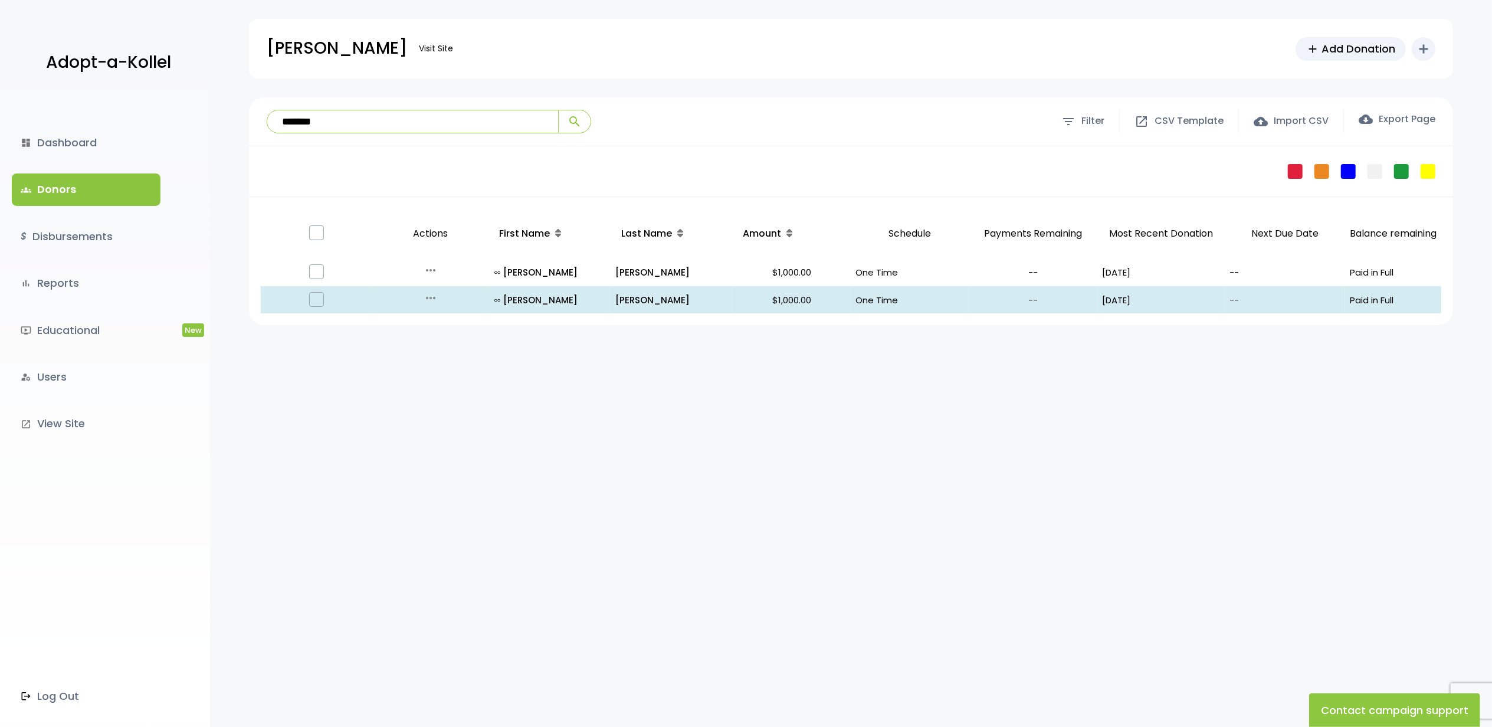
click at [560, 442] on div "**********" at bounding box center [851, 444] width 1282 height 694
